Goal: Find specific page/section: Find specific page/section

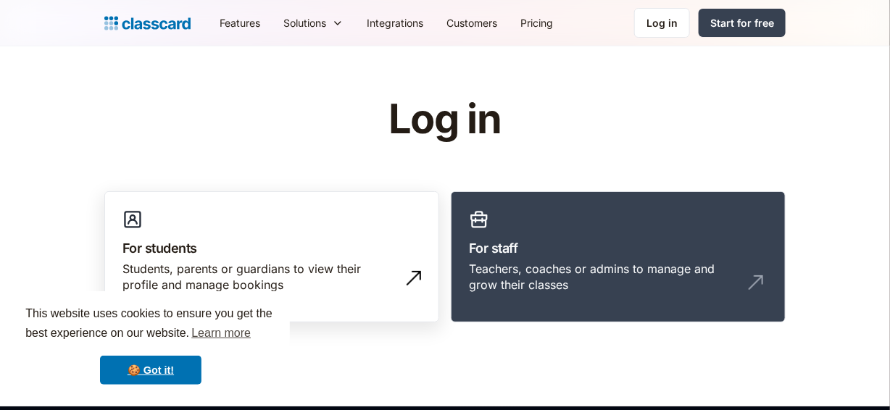
click at [196, 246] on h3 "For students" at bounding box center [272, 248] width 299 height 20
click at [166, 273] on div "Students, parents or guardians to view their profile and manage bookings" at bounding box center [258, 277] width 270 height 33
